Goal: Find specific page/section: Find specific page/section

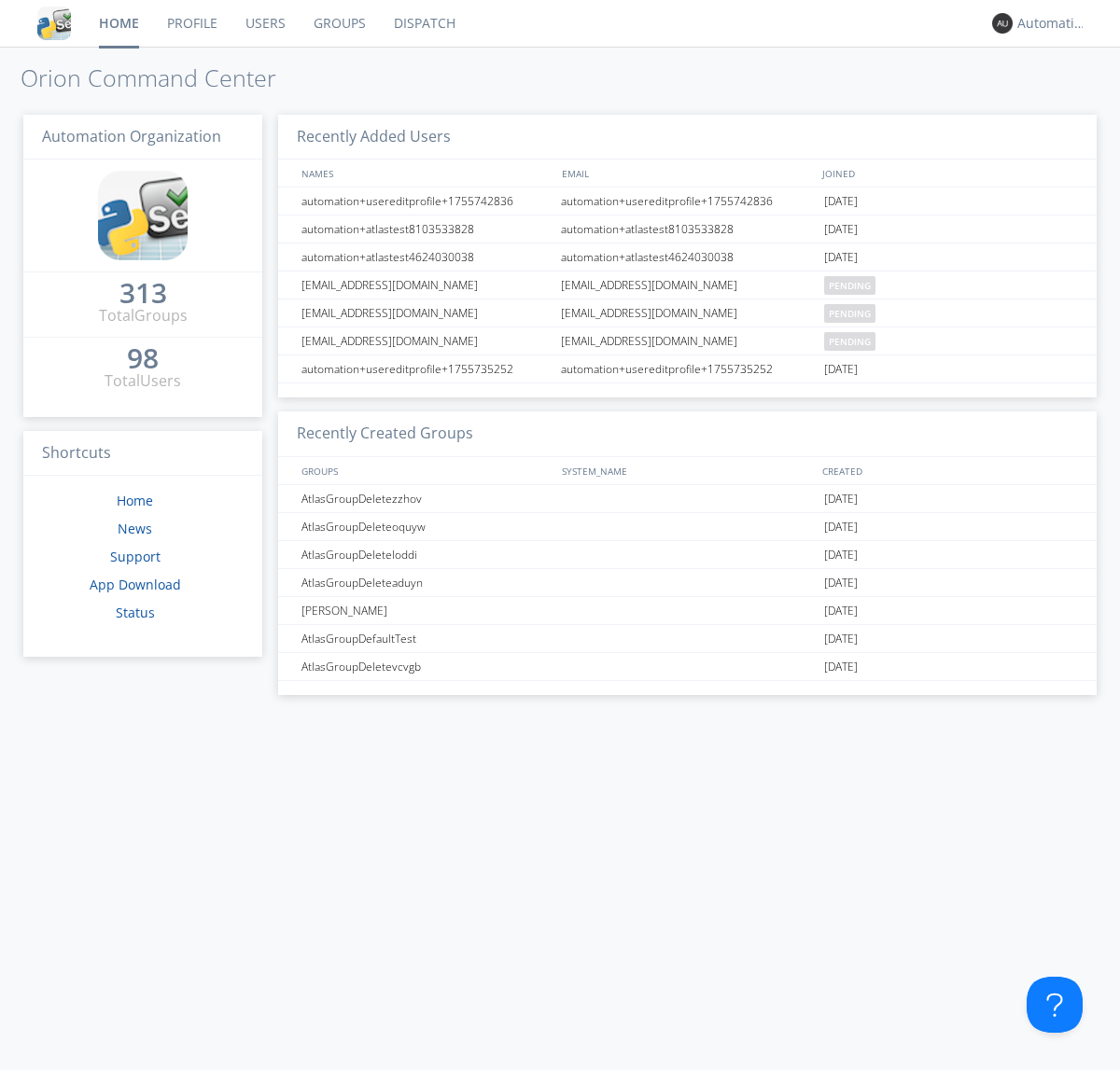
click at [423, 23] on link "Dispatch" at bounding box center [425, 23] width 90 height 47
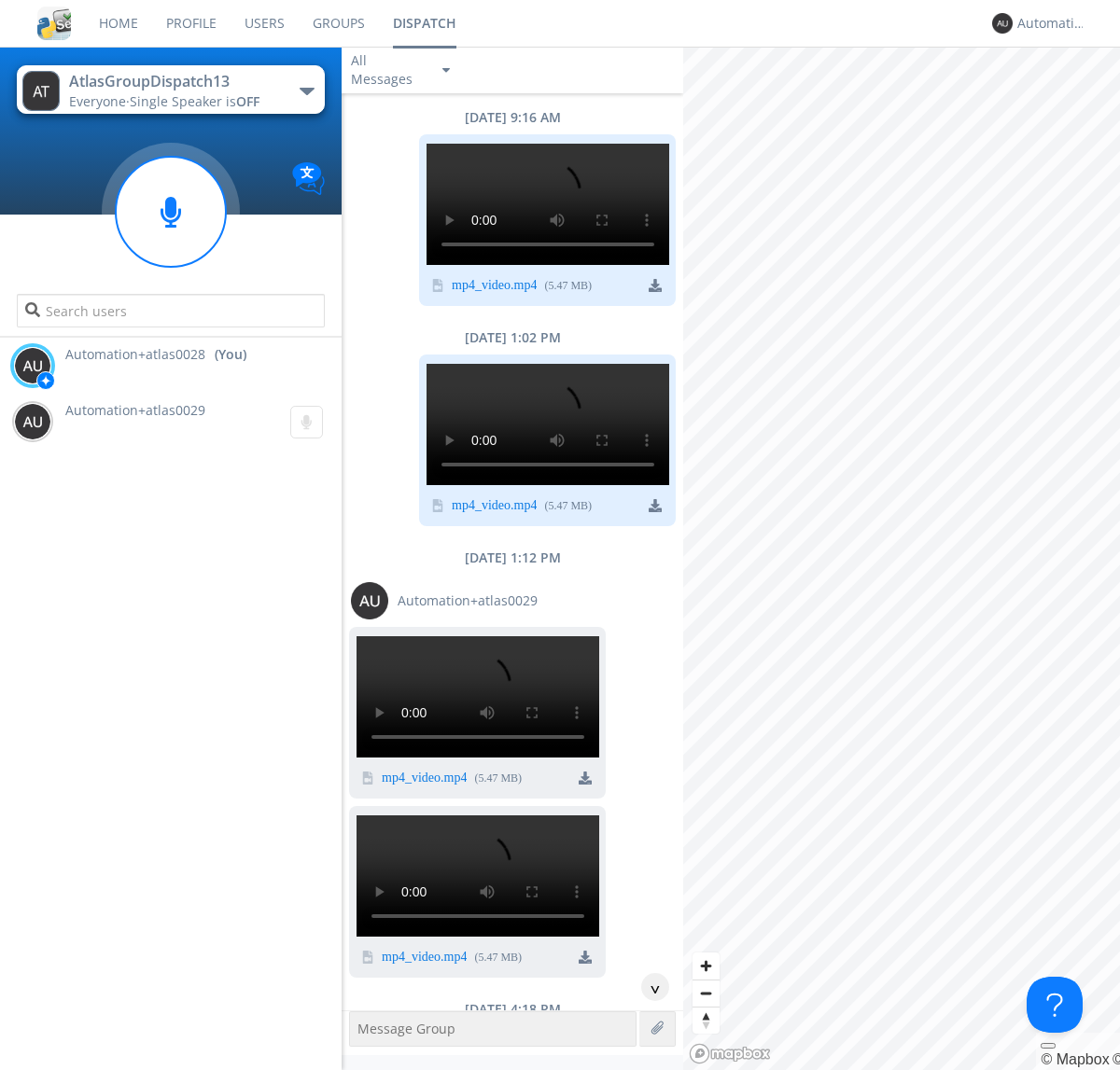
scroll to position [147, 0]
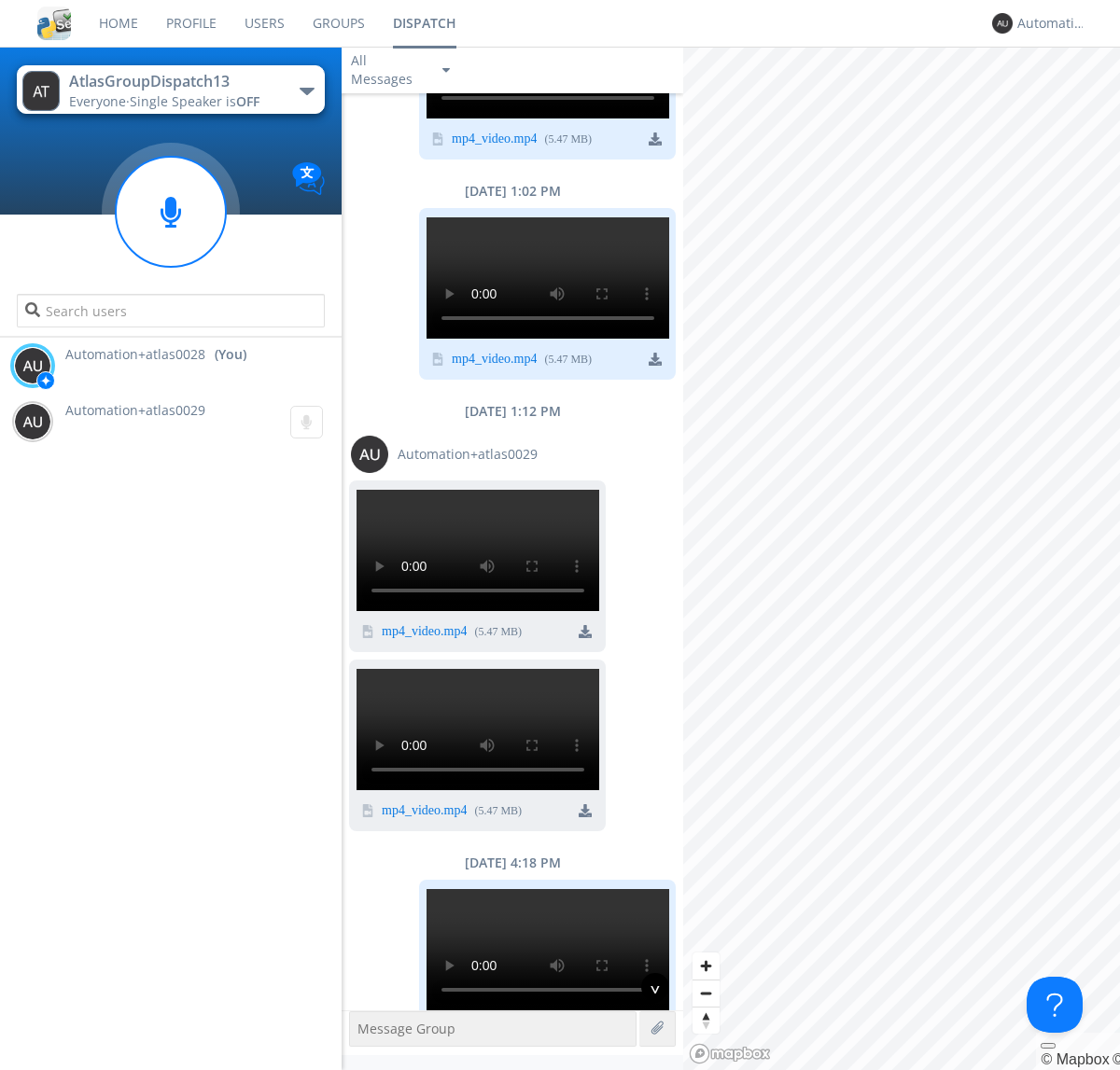
click at [648, 987] on div "^" at bounding box center [655, 987] width 28 height 28
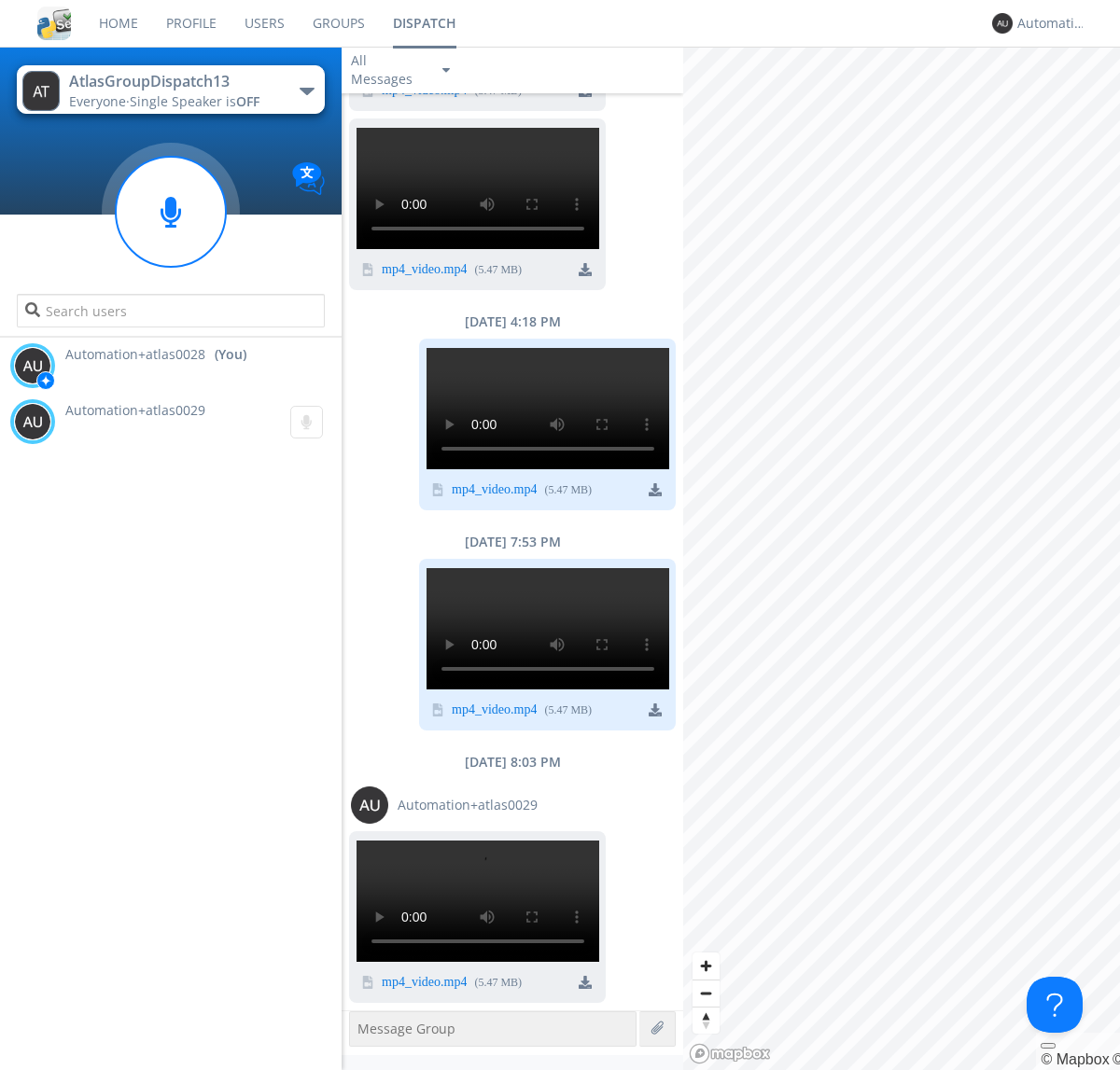
scroll to position [2859, 0]
click at [1047, 23] on div "Automation+atlas0028" at bounding box center [1052, 23] width 70 height 19
